Goal: Information Seeking & Learning: Learn about a topic

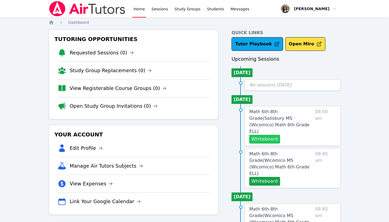
click at [270, 135] on button "Whiteboard" at bounding box center [264, 139] width 31 height 9
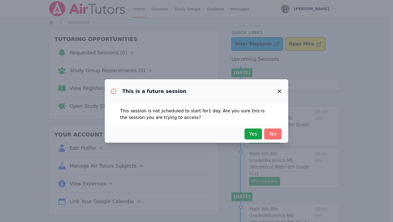
click at [270, 134] on span "No" at bounding box center [273, 134] width 12 height 8
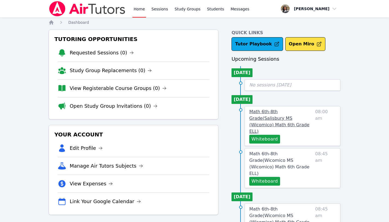
click at [269, 112] on span "Math 6th-8th Grade ( [PERSON_NAME][GEOGRAPHIC_DATA] (Wicomico) Math 6th Grade E…" at bounding box center [279, 121] width 60 height 25
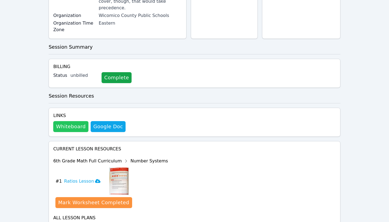
scroll to position [156, 0]
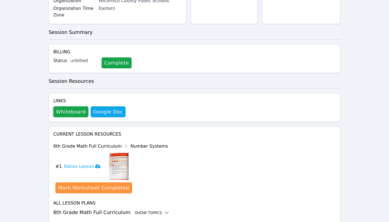
click at [143, 210] on div "Show Topics" at bounding box center [152, 212] width 35 height 5
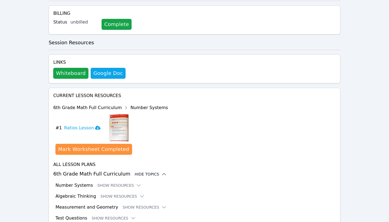
scroll to position [201, 0]
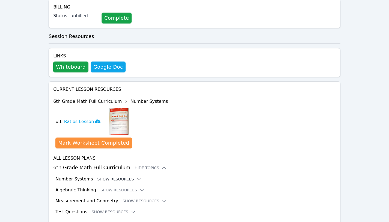
click at [114, 176] on button "Show Resources" at bounding box center [119, 178] width 44 height 5
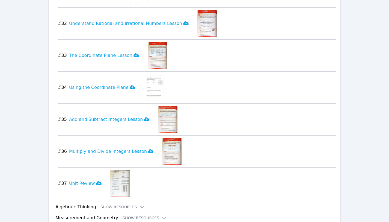
scroll to position [1387, 0]
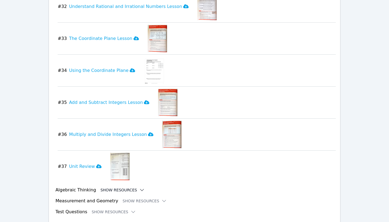
click at [108, 187] on button "Show Resources" at bounding box center [122, 189] width 44 height 5
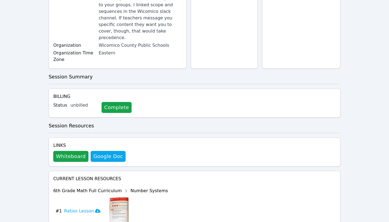
scroll to position [113, 0]
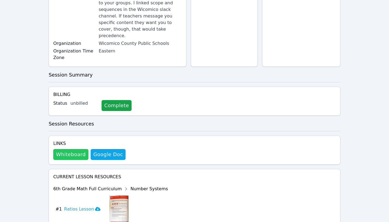
click at [74, 149] on button "Whiteboard" at bounding box center [70, 154] width 35 height 11
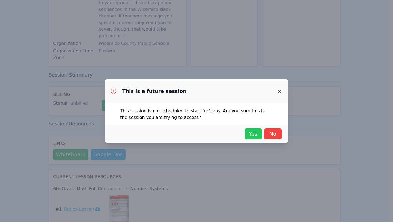
click at [250, 134] on span "Yes" at bounding box center [253, 134] width 12 height 8
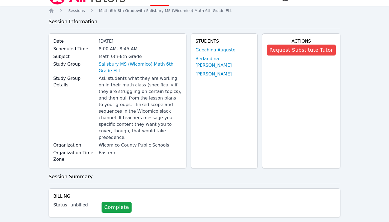
scroll to position [11, 0]
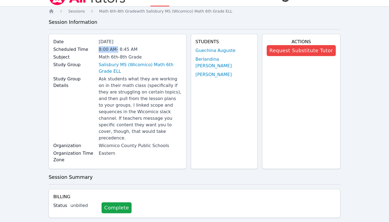
drag, startPoint x: 122, startPoint y: 49, endPoint x: 105, endPoint y: 48, distance: 17.2
click at [105, 48] on div "8:00 AM - 8:45 AM" at bounding box center [140, 49] width 83 height 7
copy div "8:00 AM"
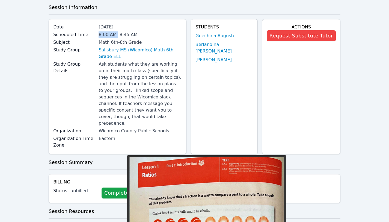
scroll to position [0, 0]
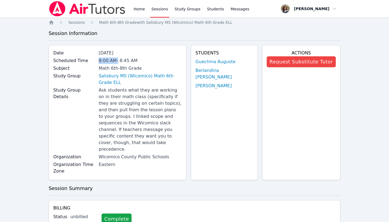
click at [161, 8] on link "Sessions" at bounding box center [159, 8] width 19 height 17
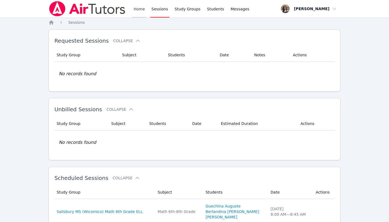
click at [137, 7] on link "Home" at bounding box center [138, 8] width 13 height 17
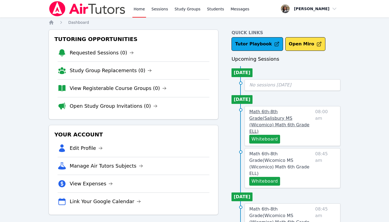
click at [297, 111] on span "Math 6th-8th Grade ( [PERSON_NAME][GEOGRAPHIC_DATA] (Wicomico) Math 6th Grade E…" at bounding box center [279, 121] width 60 height 25
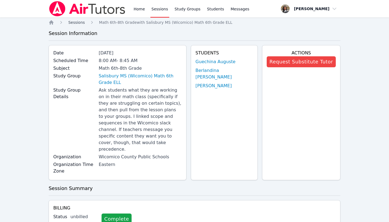
click at [80, 23] on span "Sessions" at bounding box center [76, 22] width 17 height 4
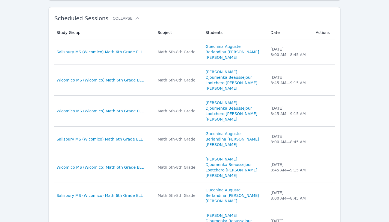
scroll to position [161, 0]
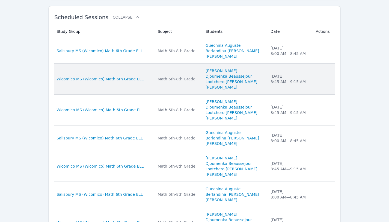
click at [111, 79] on span "Wicomico MS (Wicomico) Math 6th Grade ELL" at bounding box center [100, 78] width 87 height 5
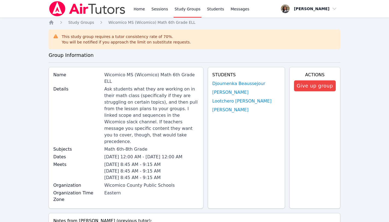
click at [56, 37] on icon at bounding box center [56, 36] width 4 height 4
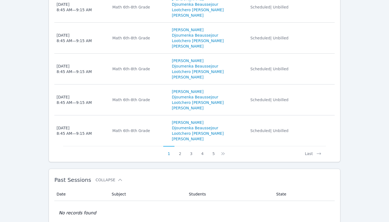
scroll to position [450, 0]
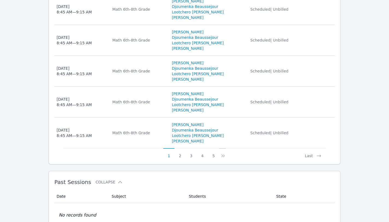
click at [219, 148] on button at bounding box center [222, 153] width 7 height 10
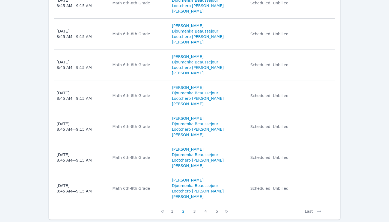
scroll to position [398, 0]
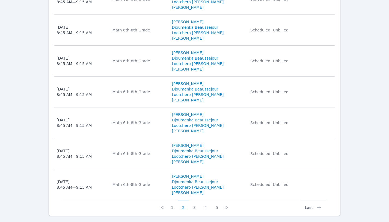
click at [309, 200] on button "Last" at bounding box center [313, 205] width 25 height 10
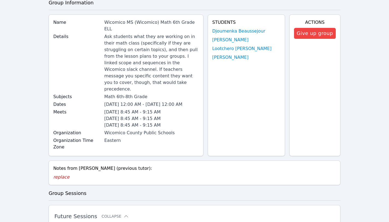
scroll to position [151, 0]
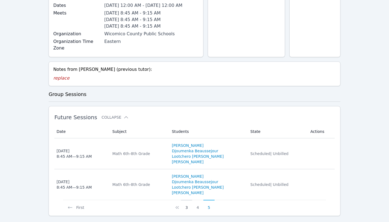
click at [186, 200] on button "3" at bounding box center [186, 205] width 11 height 10
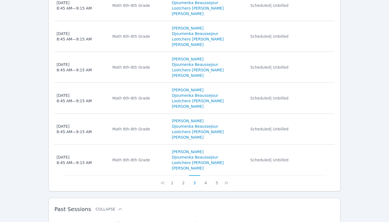
scroll to position [423, 0]
click at [184, 175] on button "2" at bounding box center [183, 180] width 11 height 10
click at [171, 175] on button "1" at bounding box center [172, 180] width 11 height 10
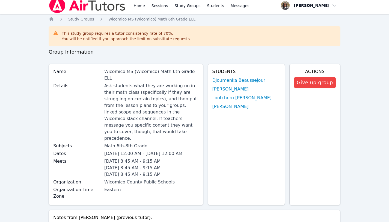
scroll to position [0, 0]
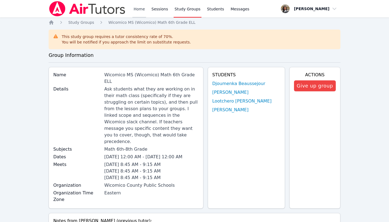
click at [143, 10] on link "Home" at bounding box center [138, 8] width 13 height 17
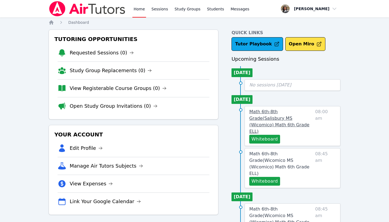
click at [288, 111] on span "Math 6th-8th Grade ( [PERSON_NAME][GEOGRAPHIC_DATA] (Wicomico) Math 6th Grade E…" at bounding box center [279, 121] width 60 height 25
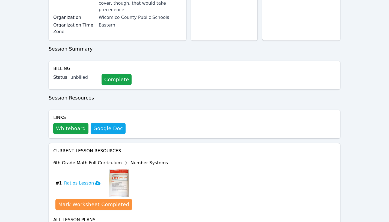
scroll to position [156, 0]
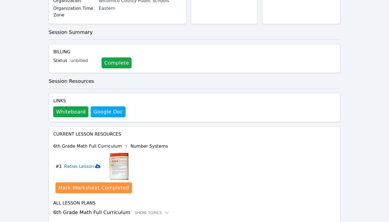
click at [95, 164] on icon at bounding box center [97, 166] width 5 height 4
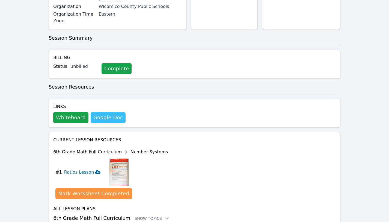
scroll to position [0, 0]
